Goal: Task Accomplishment & Management: Use online tool/utility

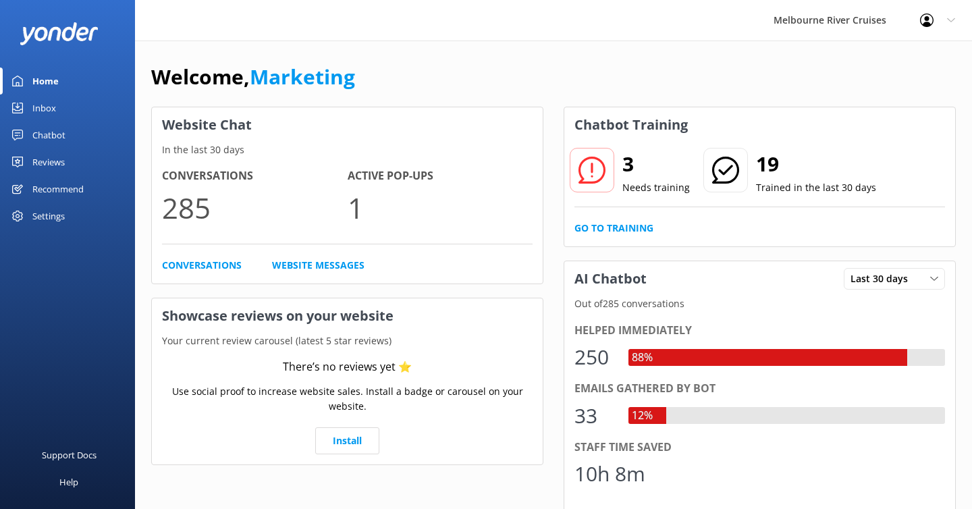
click at [59, 111] on link "Inbox" at bounding box center [67, 108] width 135 height 27
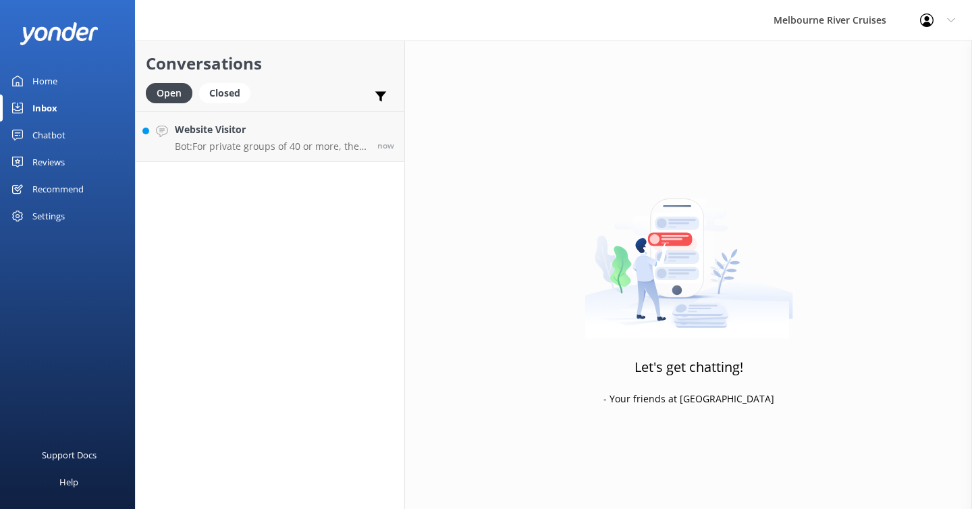
click at [61, 84] on link "Home" at bounding box center [67, 81] width 135 height 27
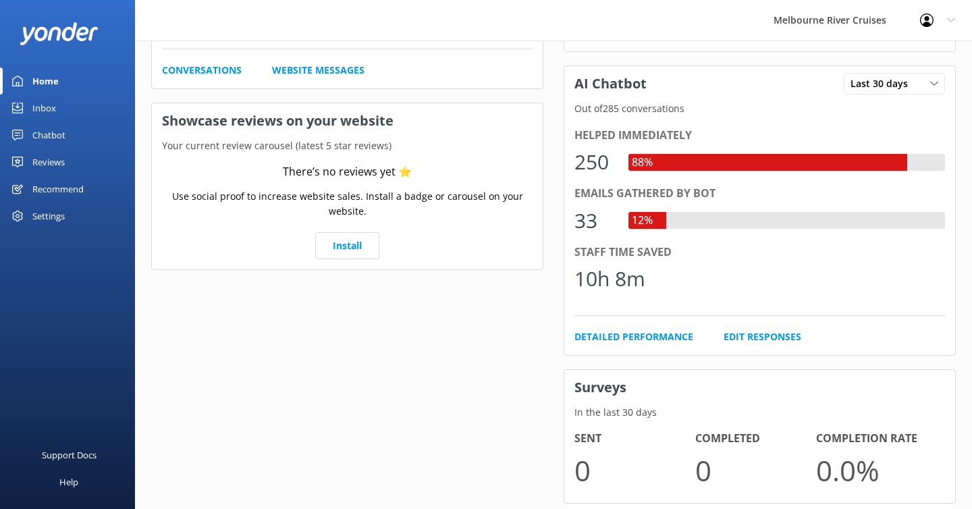
scroll to position [230, 0]
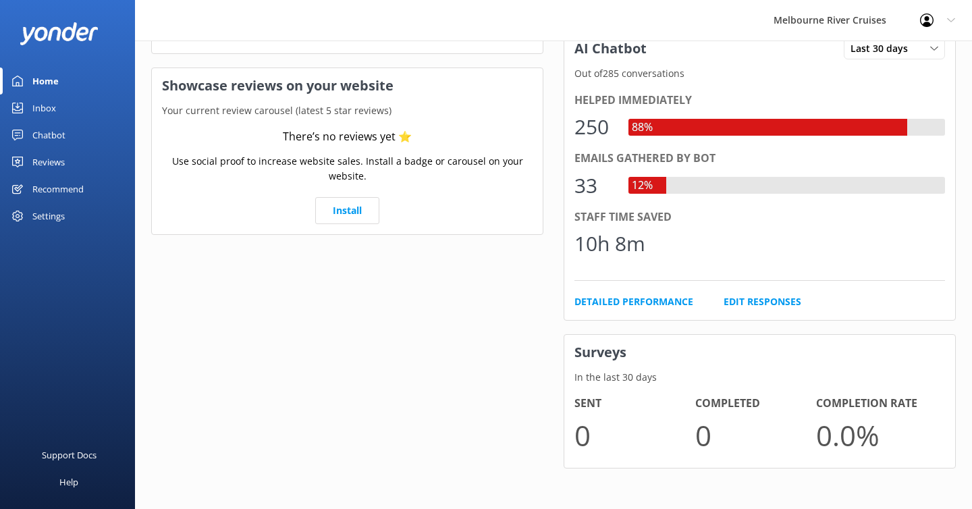
click at [44, 139] on div "Chatbot" at bounding box center [48, 135] width 33 height 27
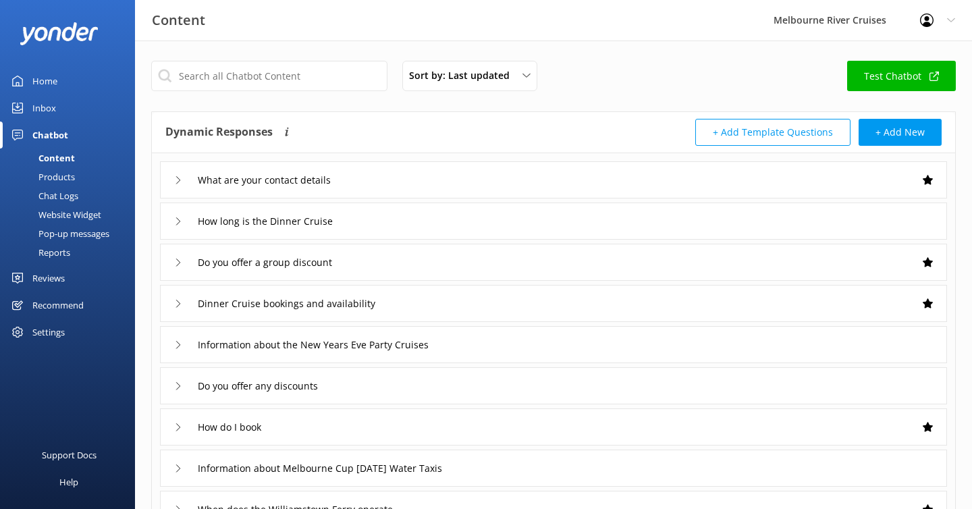
click at [892, 78] on link "Test Chatbot" at bounding box center [901, 76] width 109 height 30
click at [182, 218] on icon at bounding box center [178, 221] width 8 height 8
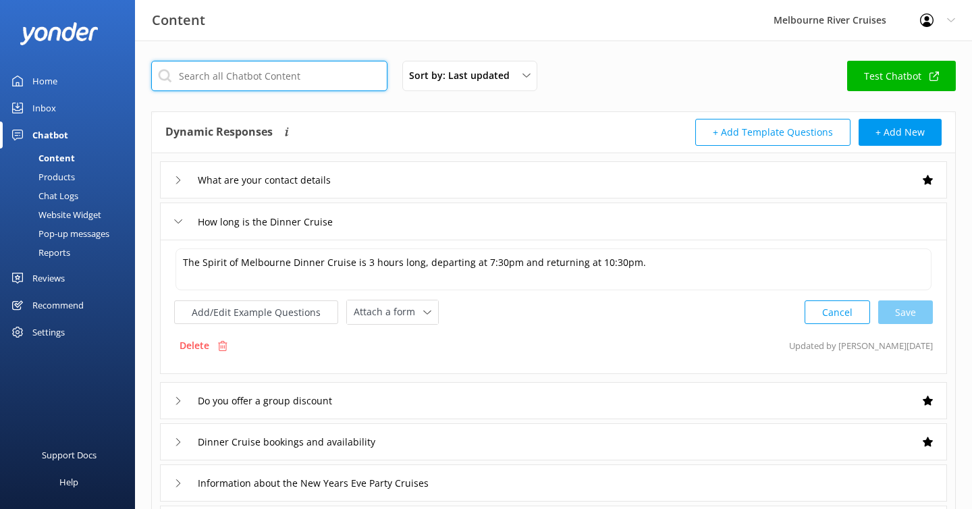
click at [232, 81] on input "text" at bounding box center [269, 76] width 236 height 30
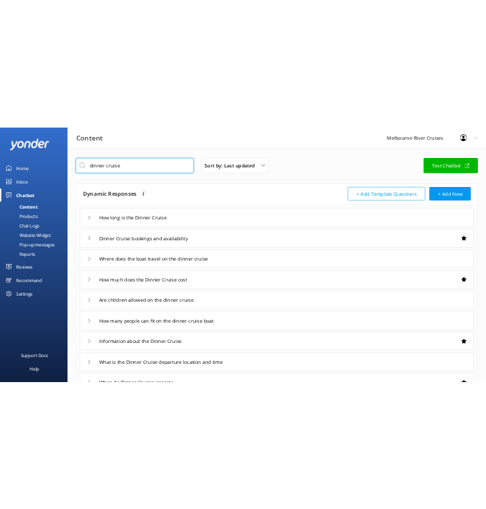
scroll to position [9, 0]
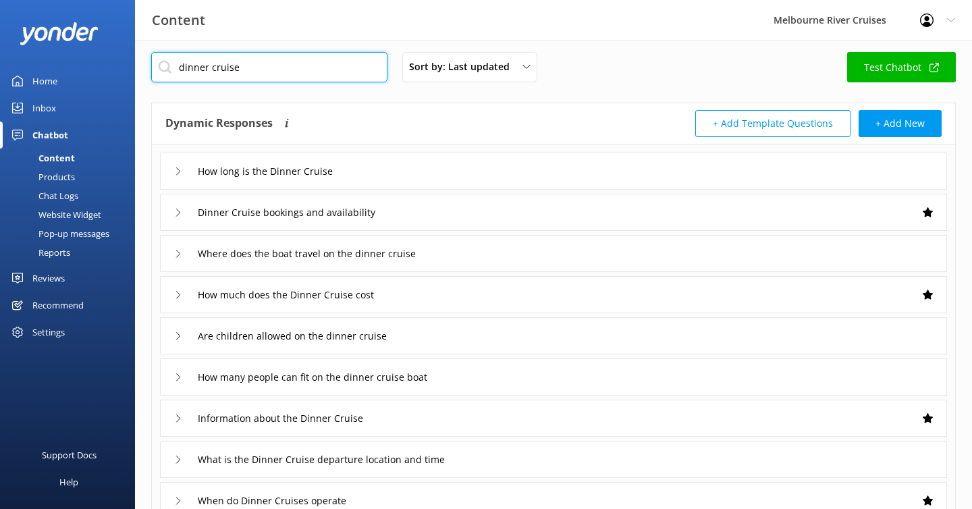
type input "dinner cruise"
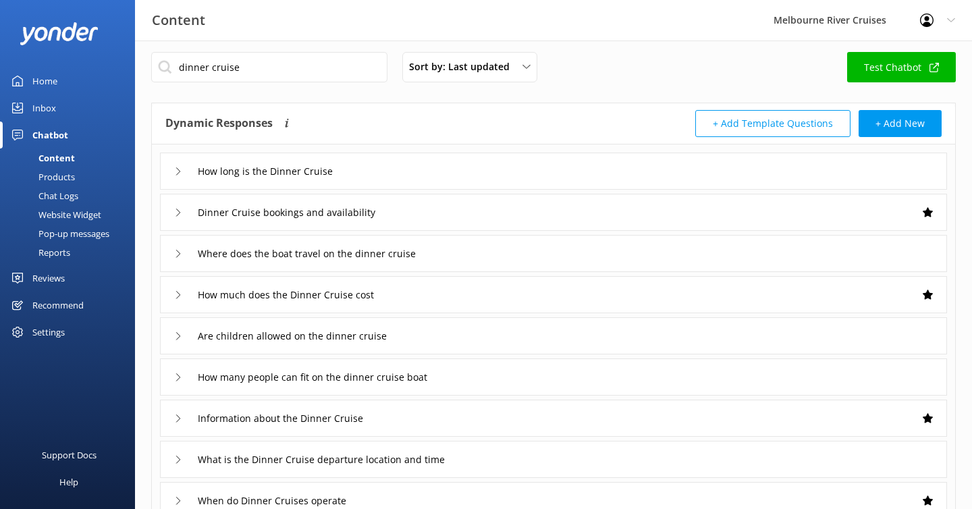
click at [175, 207] on div "Dinner Cruise bookings and availability" at bounding box center [287, 212] width 227 height 22
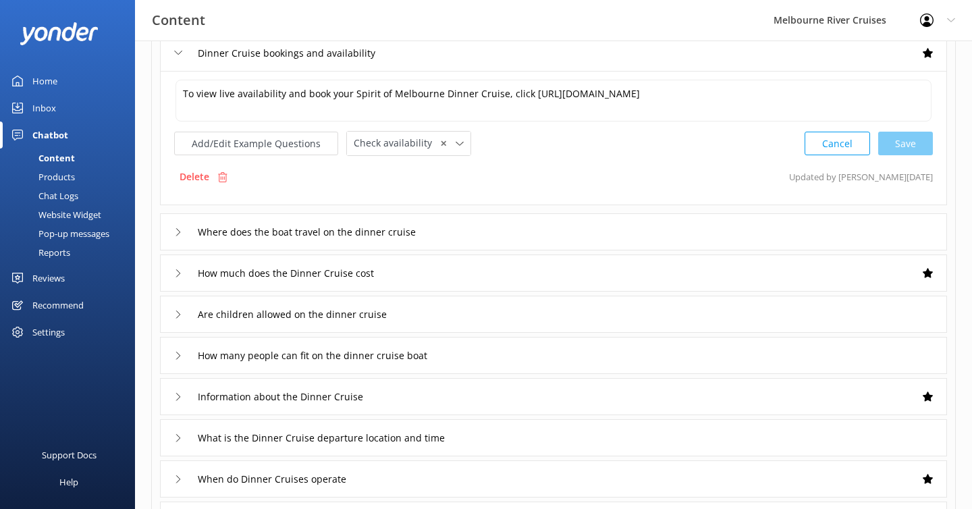
scroll to position [169, 0]
click at [466, 276] on div "How much does the Dinner Cruise cost" at bounding box center [553, 272] width 787 height 37
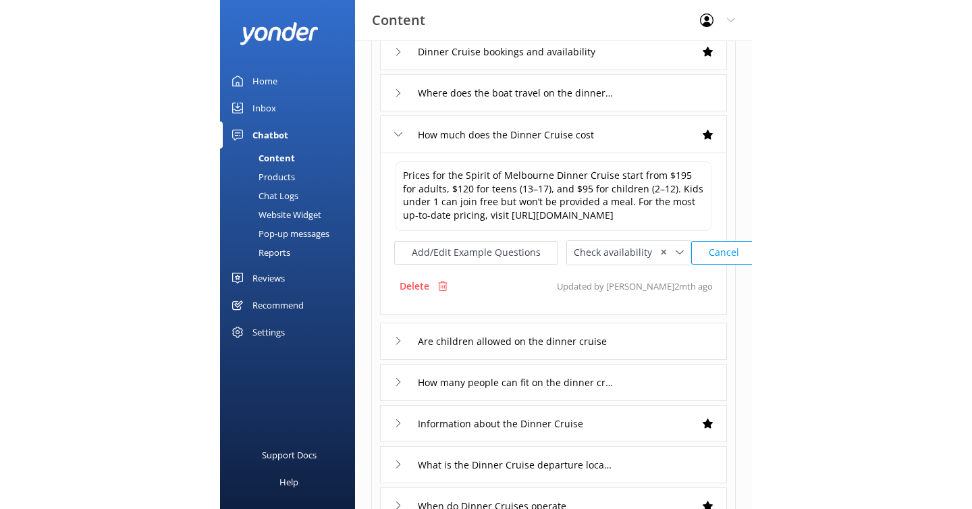
scroll to position [169, 0]
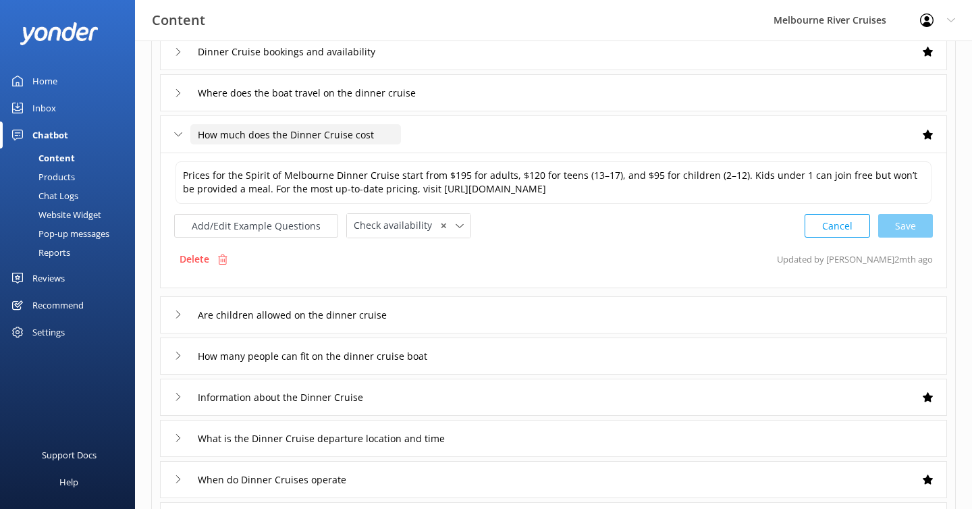
drag, startPoint x: 195, startPoint y: 135, endPoint x: 407, endPoint y: 136, distance: 211.4
click at [407, 136] on div "How much does the Dinner Cruise cost" at bounding box center [553, 133] width 787 height 37
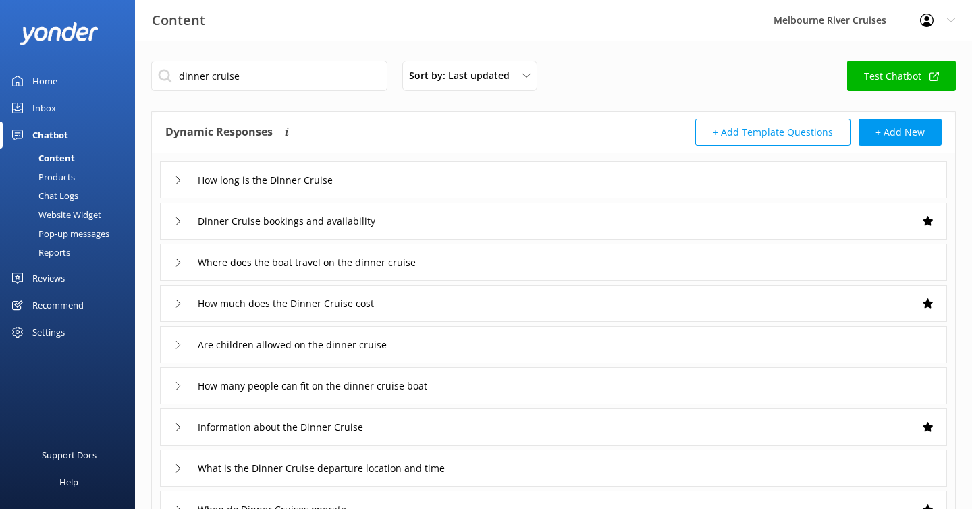
click at [51, 73] on div "Home" at bounding box center [44, 81] width 25 height 27
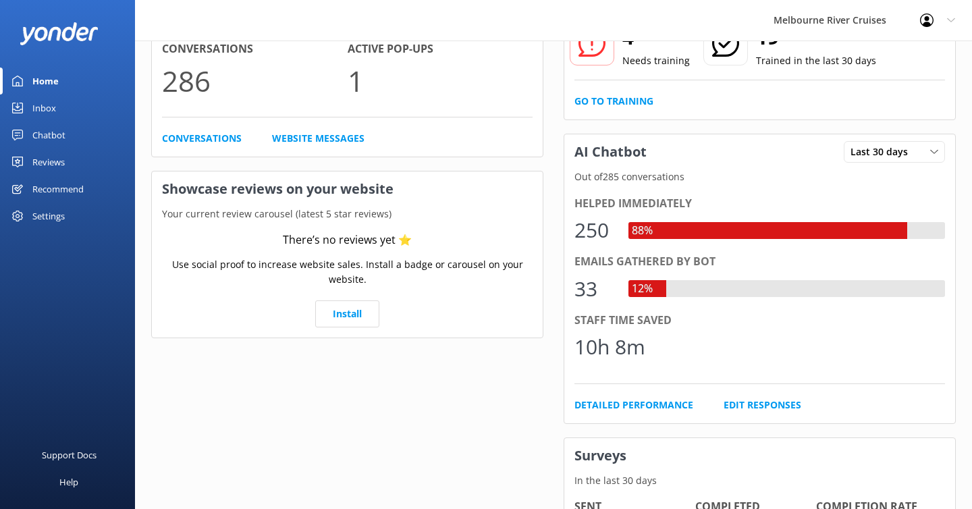
scroll to position [130, 0]
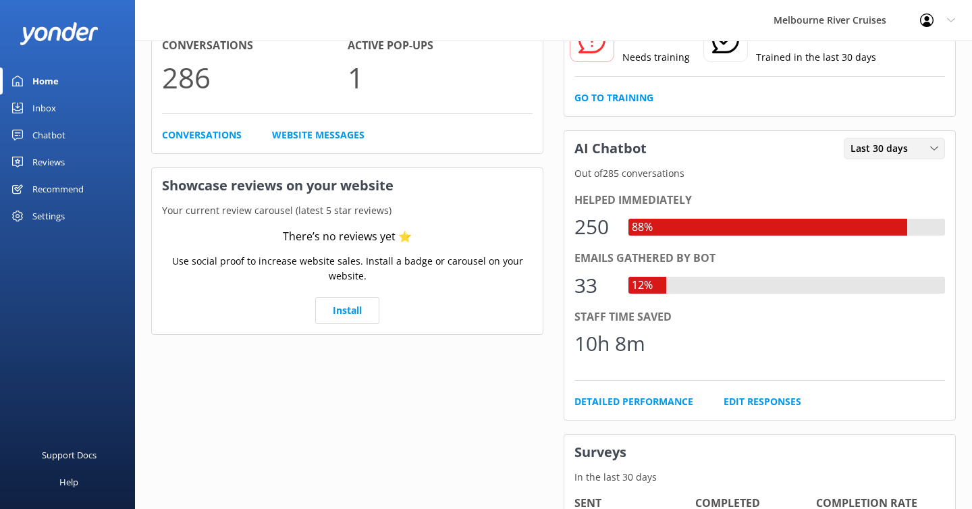
click at [892, 147] on span "Last 30 days" at bounding box center [883, 148] width 65 height 15
click at [771, 141] on div "AI Chatbot Last 30 days Last 7 days Last 30 days" at bounding box center [760, 148] width 391 height 35
click at [603, 143] on h3 "AI Chatbot" at bounding box center [611, 148] width 93 height 35
click at [604, 394] on div "Helped immediately 250 88% Emails gathered by bot 33 12% Staff time saved 10h 8…" at bounding box center [760, 301] width 391 height 238
click at [617, 398] on link "Detailed Performance" at bounding box center [634, 401] width 119 height 15
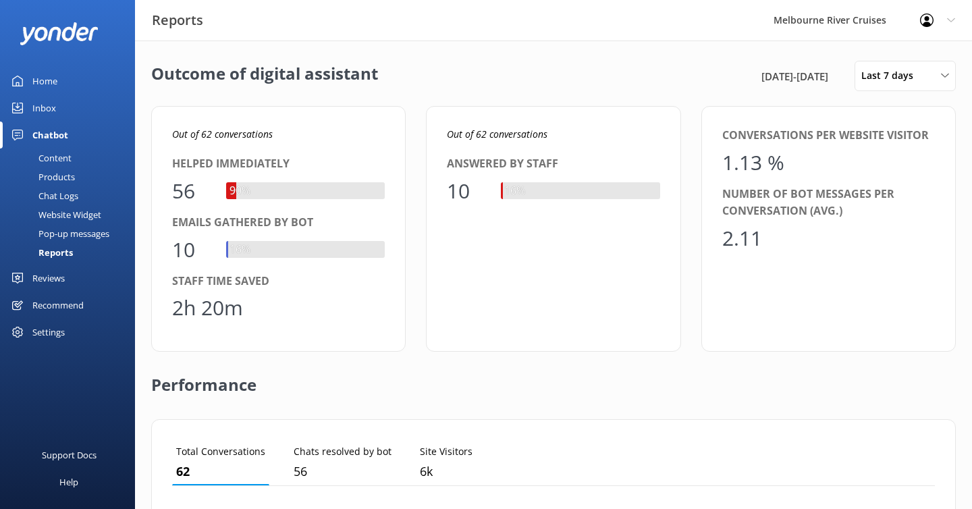
scroll to position [136, 763]
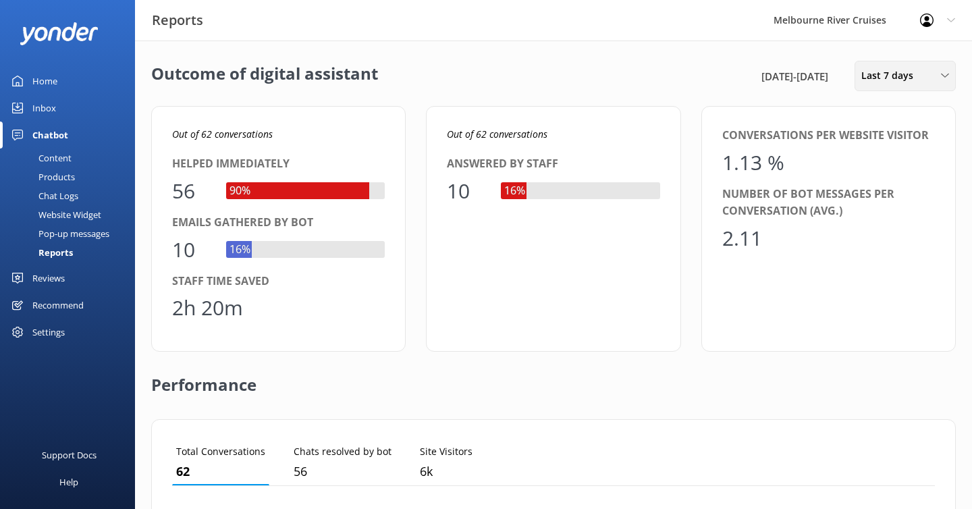
click at [910, 84] on div "Last 7 days Last 7 days Last 30 days Last month Last 90 days Last 180 days Cust…" at bounding box center [905, 76] width 101 height 30
click at [898, 246] on link "Custom" at bounding box center [916, 244] width 120 height 27
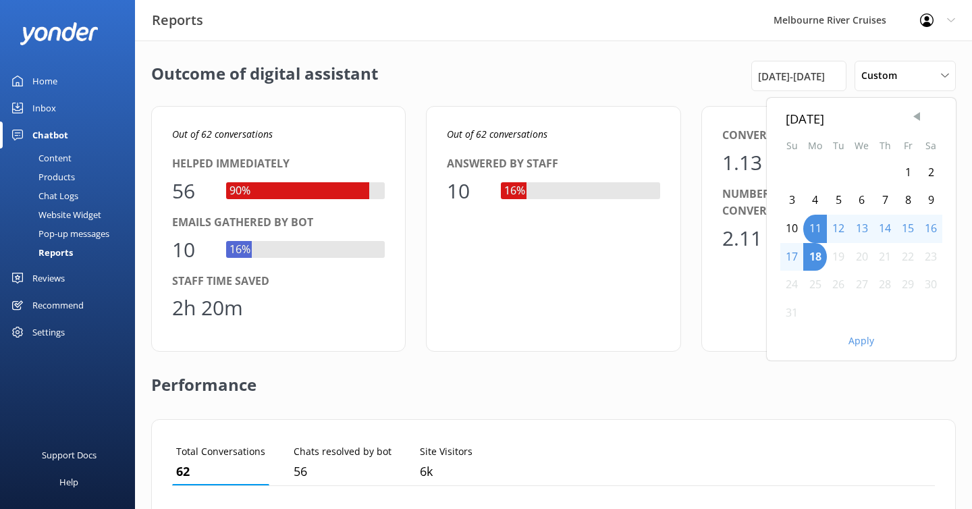
click at [915, 121] on span "Previous Month" at bounding box center [917, 117] width 14 height 14
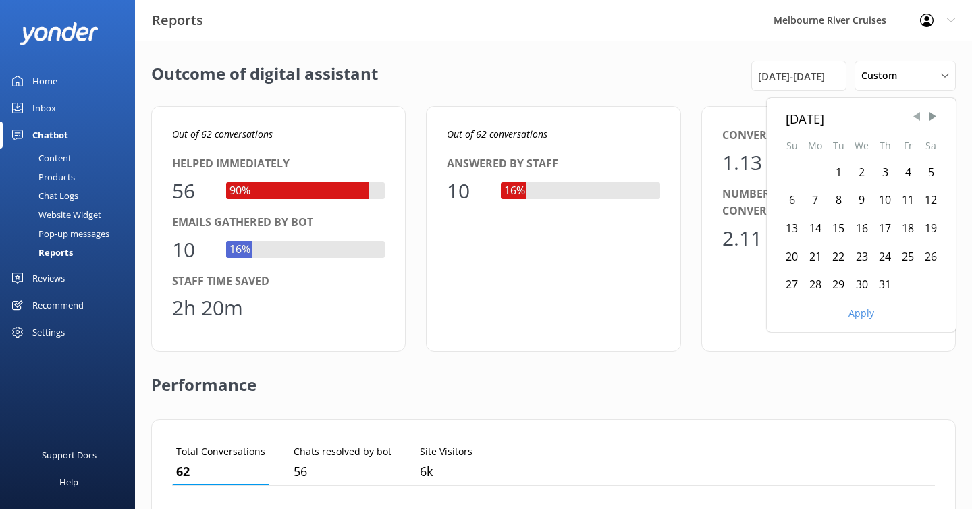
click at [915, 121] on span "Previous Month" at bounding box center [917, 117] width 14 height 14
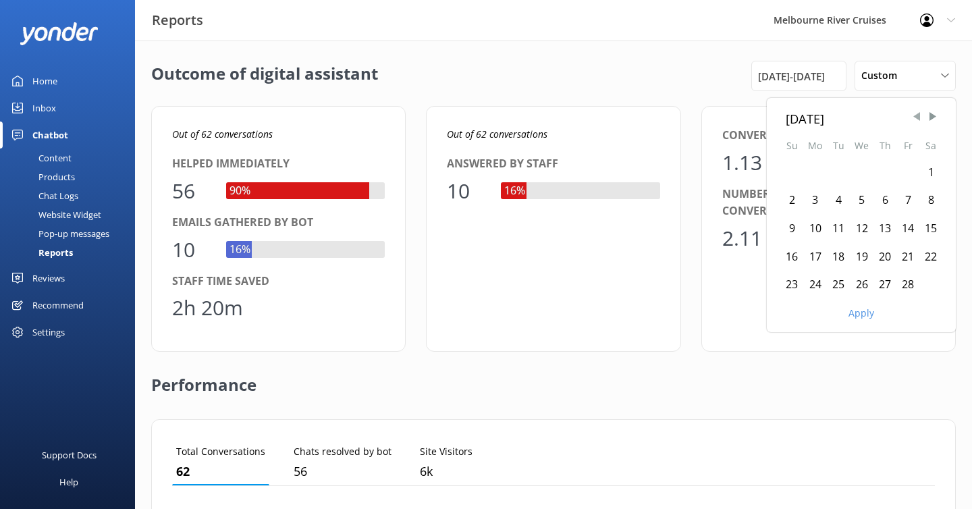
click at [915, 121] on span "Previous Month" at bounding box center [917, 117] width 14 height 14
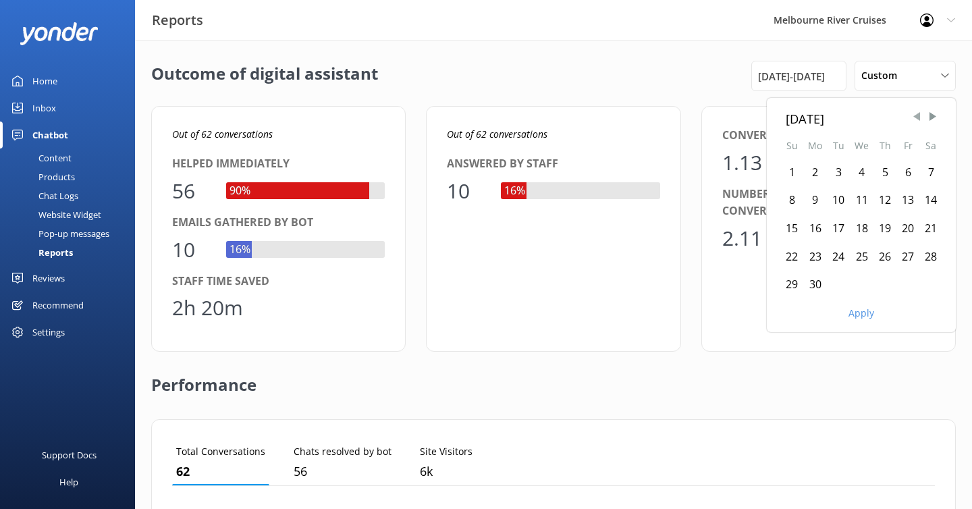
click at [915, 121] on span "Previous Month" at bounding box center [917, 117] width 14 height 14
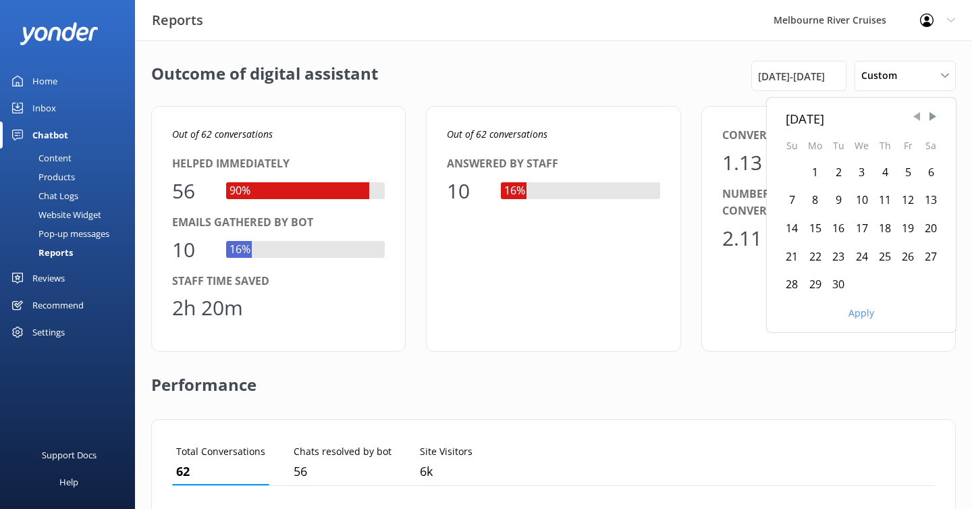
click at [915, 121] on span "Previous Month" at bounding box center [917, 117] width 14 height 14
click at [930, 117] on span "Next Month" at bounding box center [933, 117] width 14 height 14
click at [931, 118] on span "Next Month" at bounding box center [933, 117] width 14 height 14
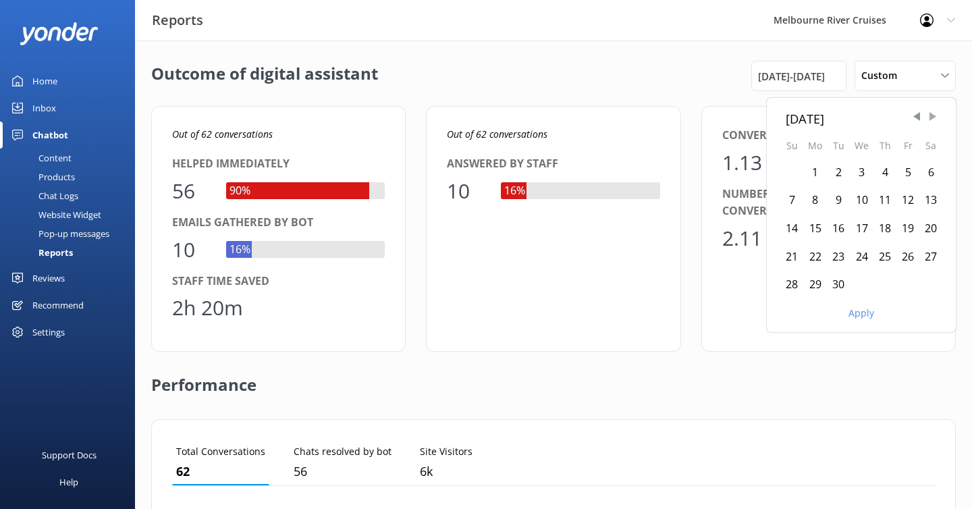
click at [931, 118] on span "Next Month" at bounding box center [933, 117] width 14 height 14
click at [929, 118] on span "Next Month" at bounding box center [933, 117] width 14 height 14
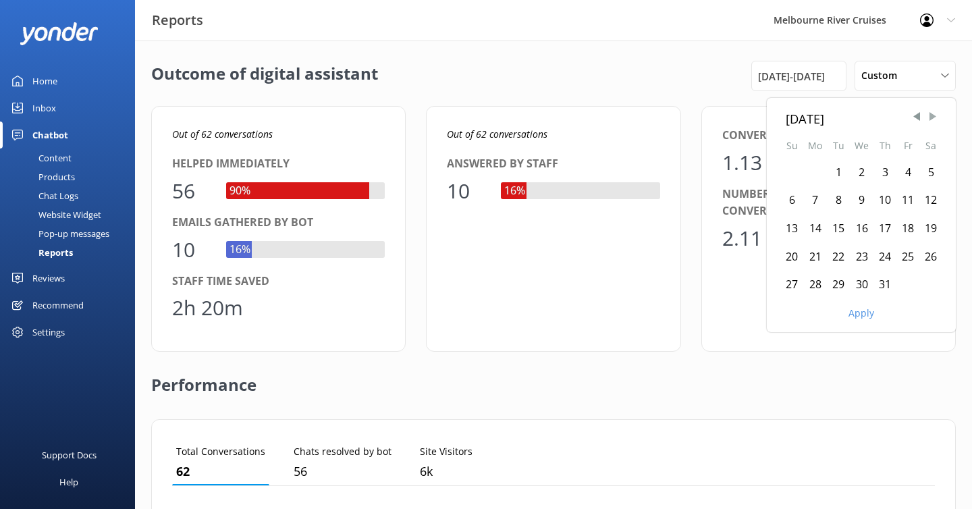
click at [929, 118] on span "Next Month" at bounding box center [933, 117] width 14 height 14
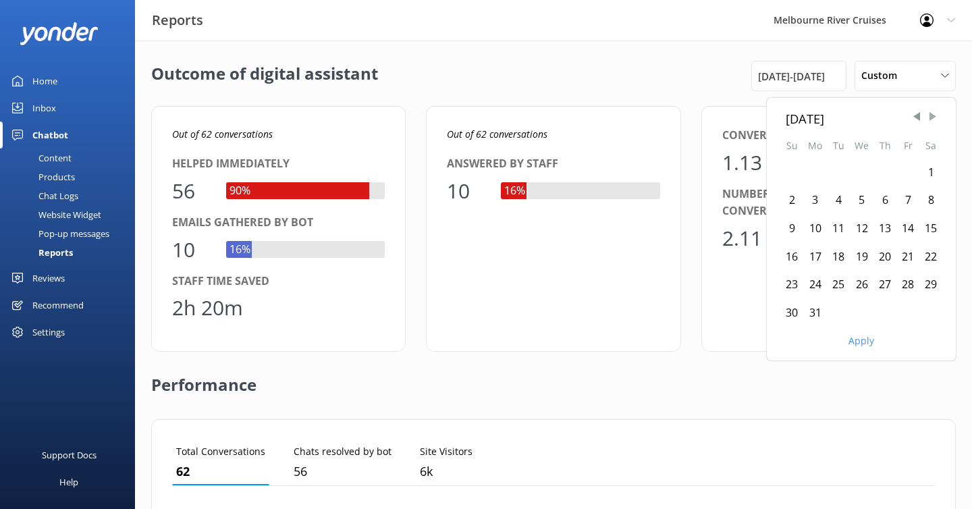
click at [929, 118] on span "Next Month" at bounding box center [933, 117] width 14 height 14
click at [899, 82] on span "Custom" at bounding box center [884, 75] width 44 height 15
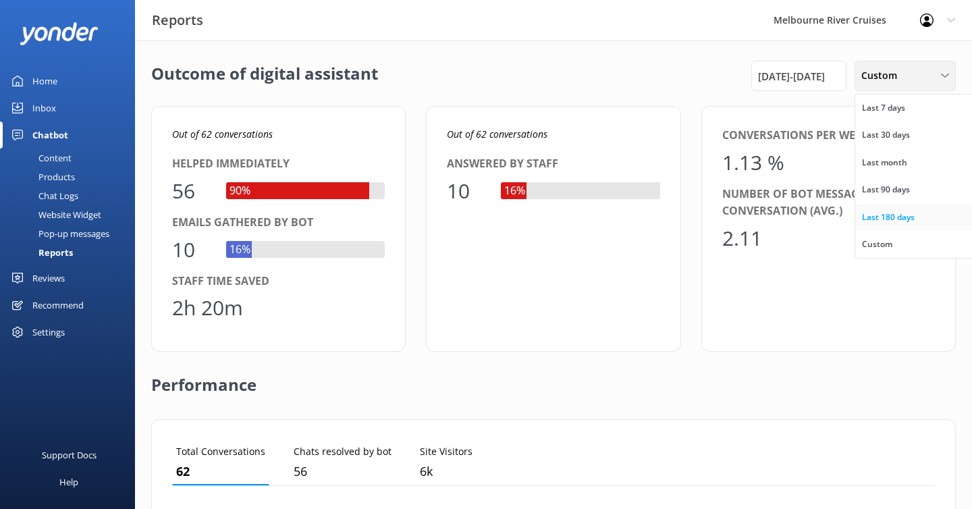
click at [897, 215] on div "Last 180 days" at bounding box center [888, 218] width 53 height 14
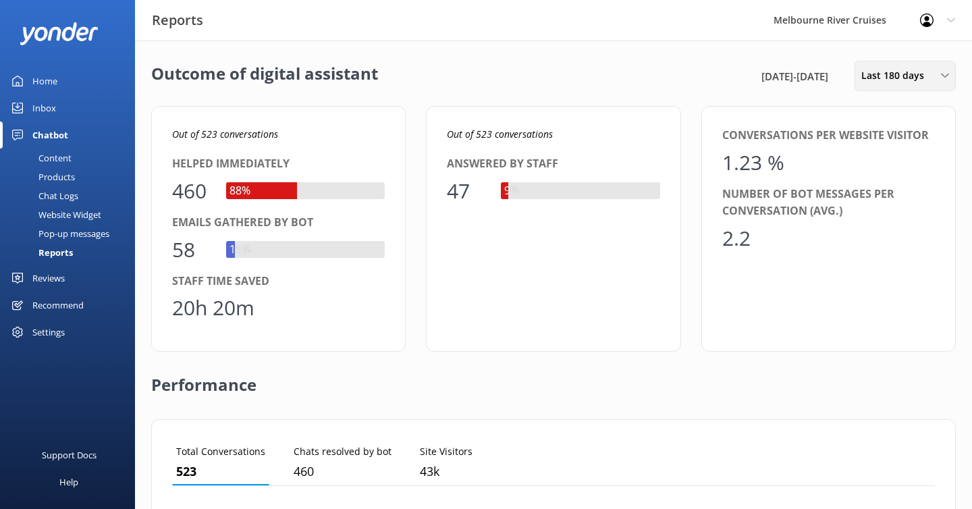
click at [894, 77] on span "Last 180 days" at bounding box center [897, 75] width 71 height 15
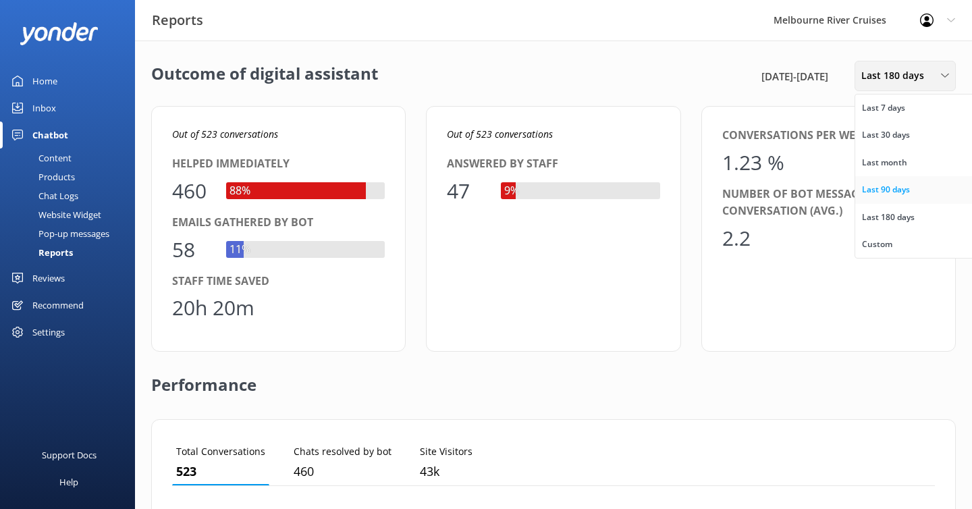
click at [889, 187] on div "Last 90 days" at bounding box center [886, 190] width 48 height 14
click at [914, 81] on span "Last 90 days" at bounding box center [894, 75] width 65 height 15
click at [887, 219] on div "Last 180 days" at bounding box center [888, 218] width 53 height 14
click at [906, 76] on span "Last 180 days" at bounding box center [897, 75] width 71 height 15
click at [885, 196] on link "Last 90 days" at bounding box center [916, 189] width 120 height 27
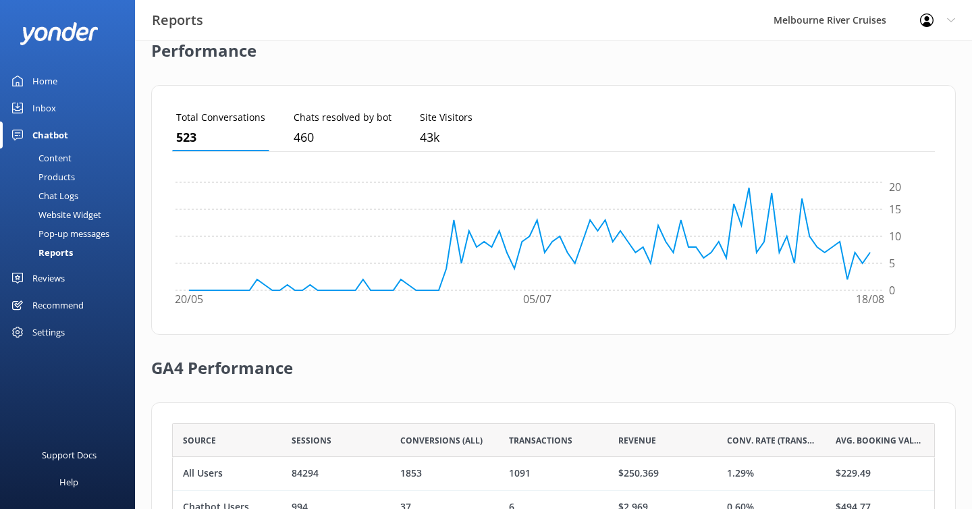
scroll to position [0, 0]
